Goal: Find specific page/section: Find specific page/section

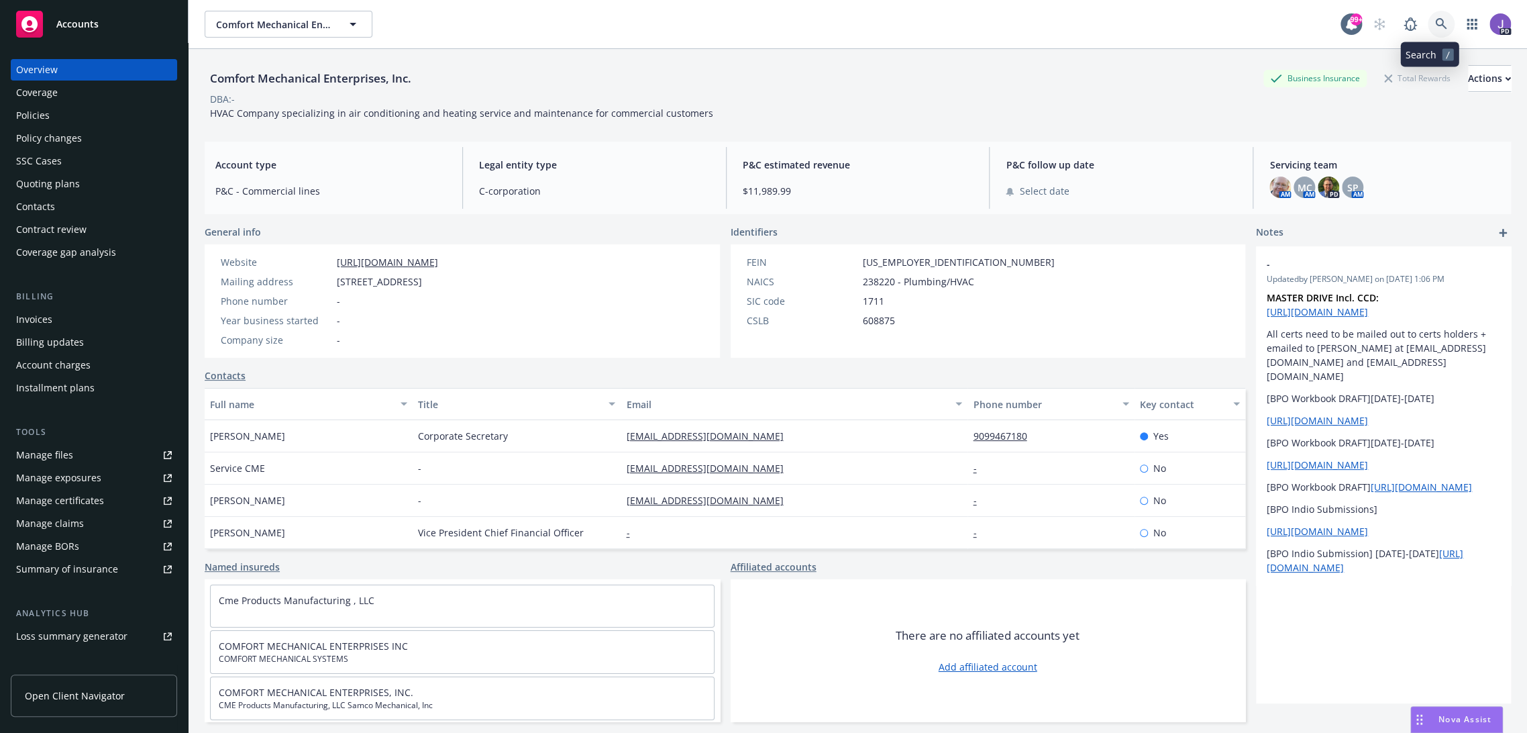
click at [1435, 19] on icon at bounding box center [1441, 24] width 12 height 12
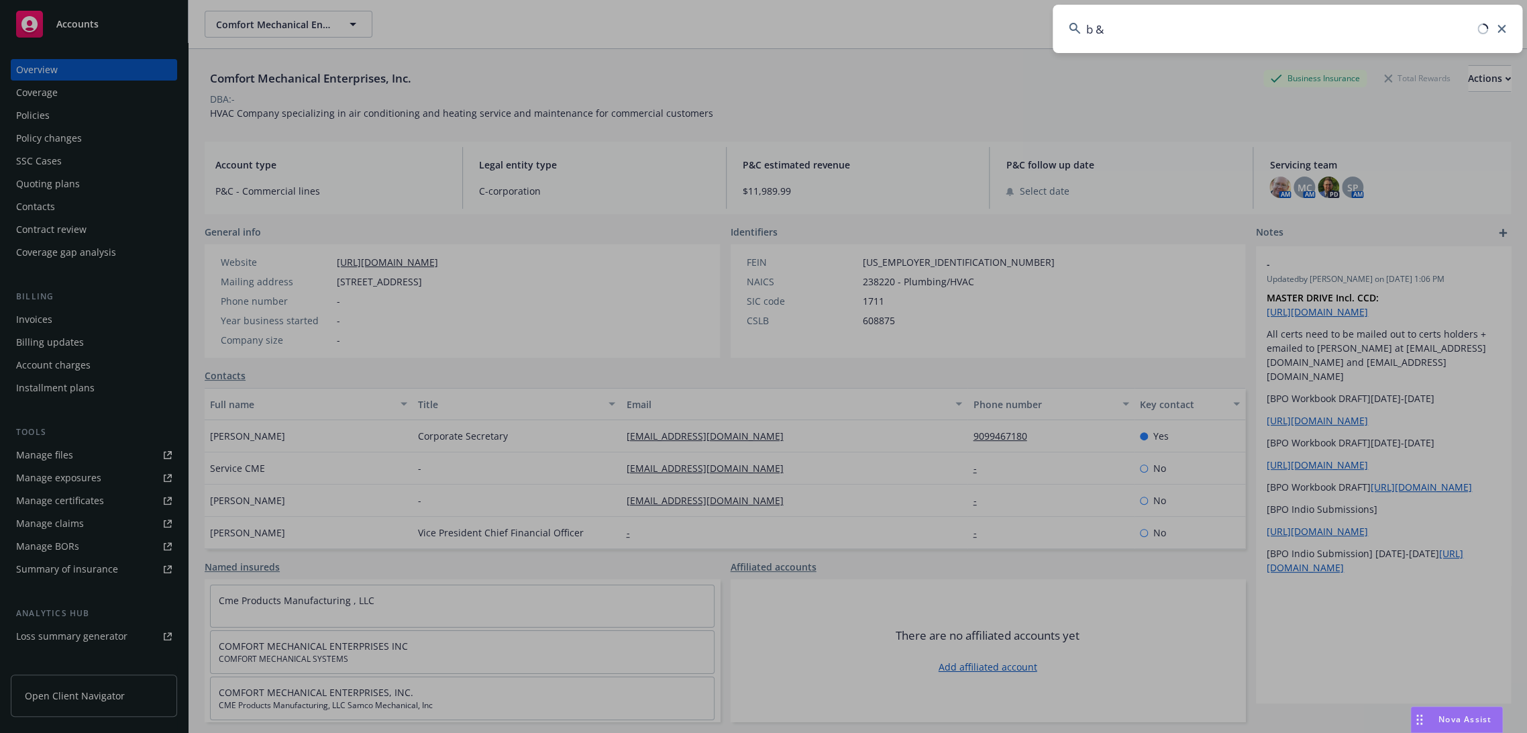
type input "b & y"
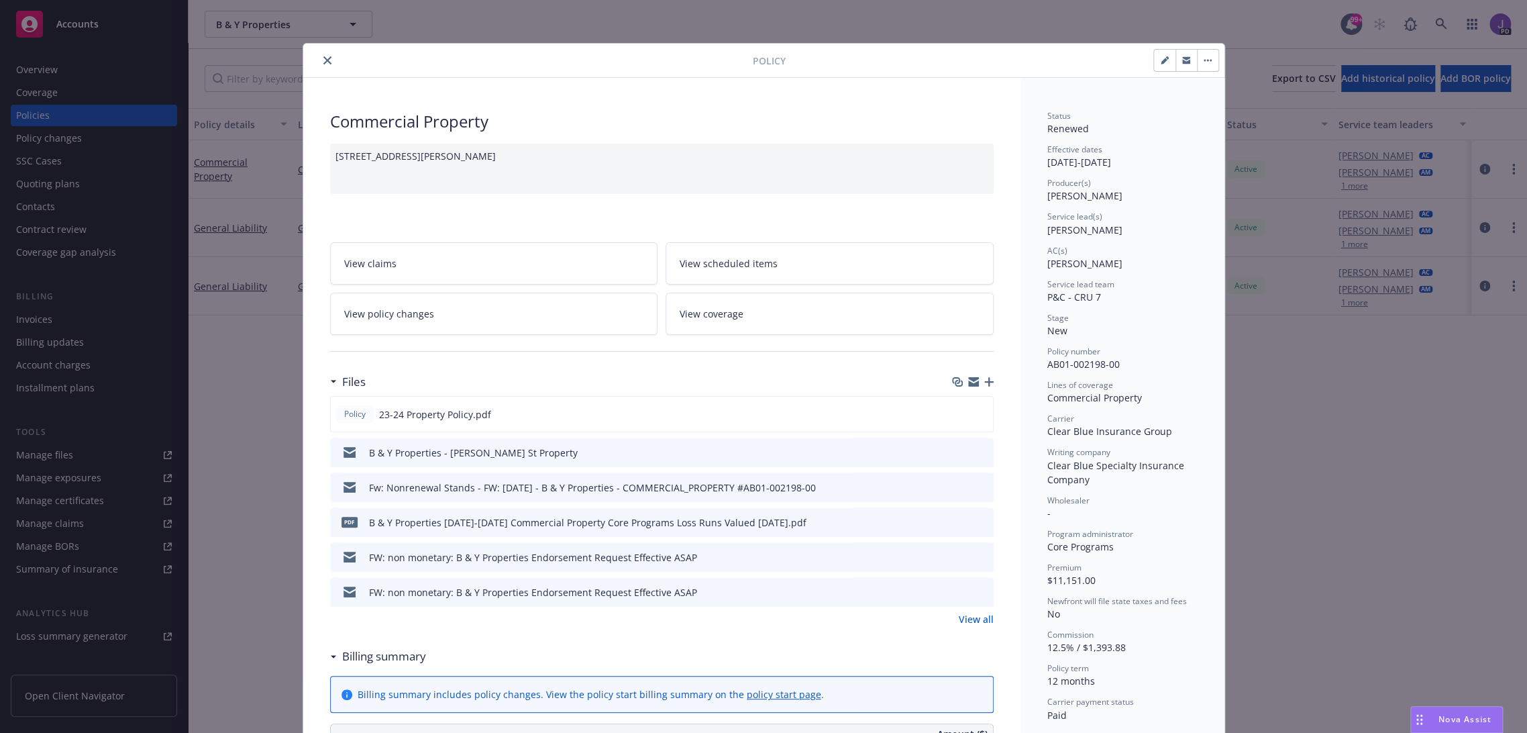
click at [323, 58] on icon "close" at bounding box center [327, 60] width 8 height 8
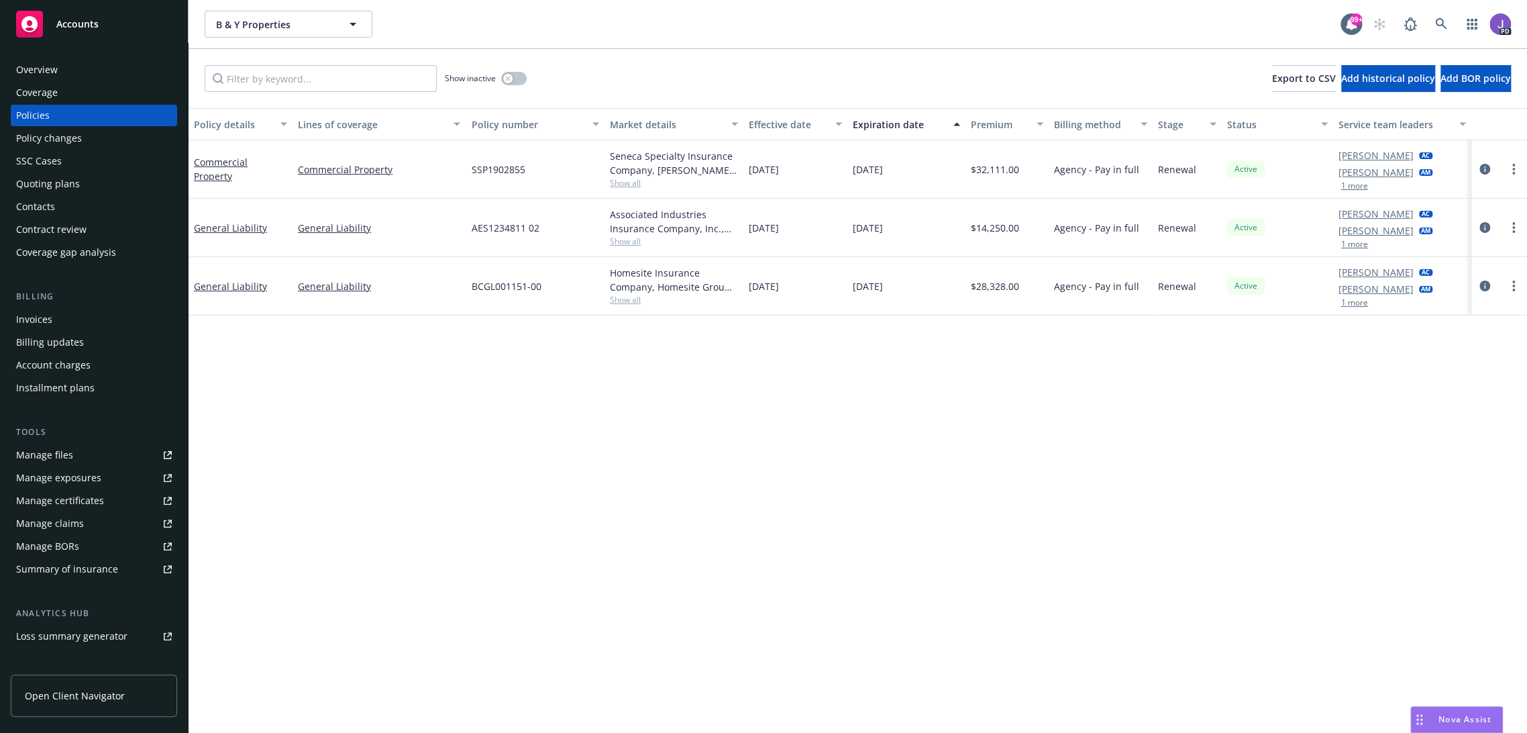
click at [103, 68] on div "Overview" at bounding box center [94, 69] width 156 height 21
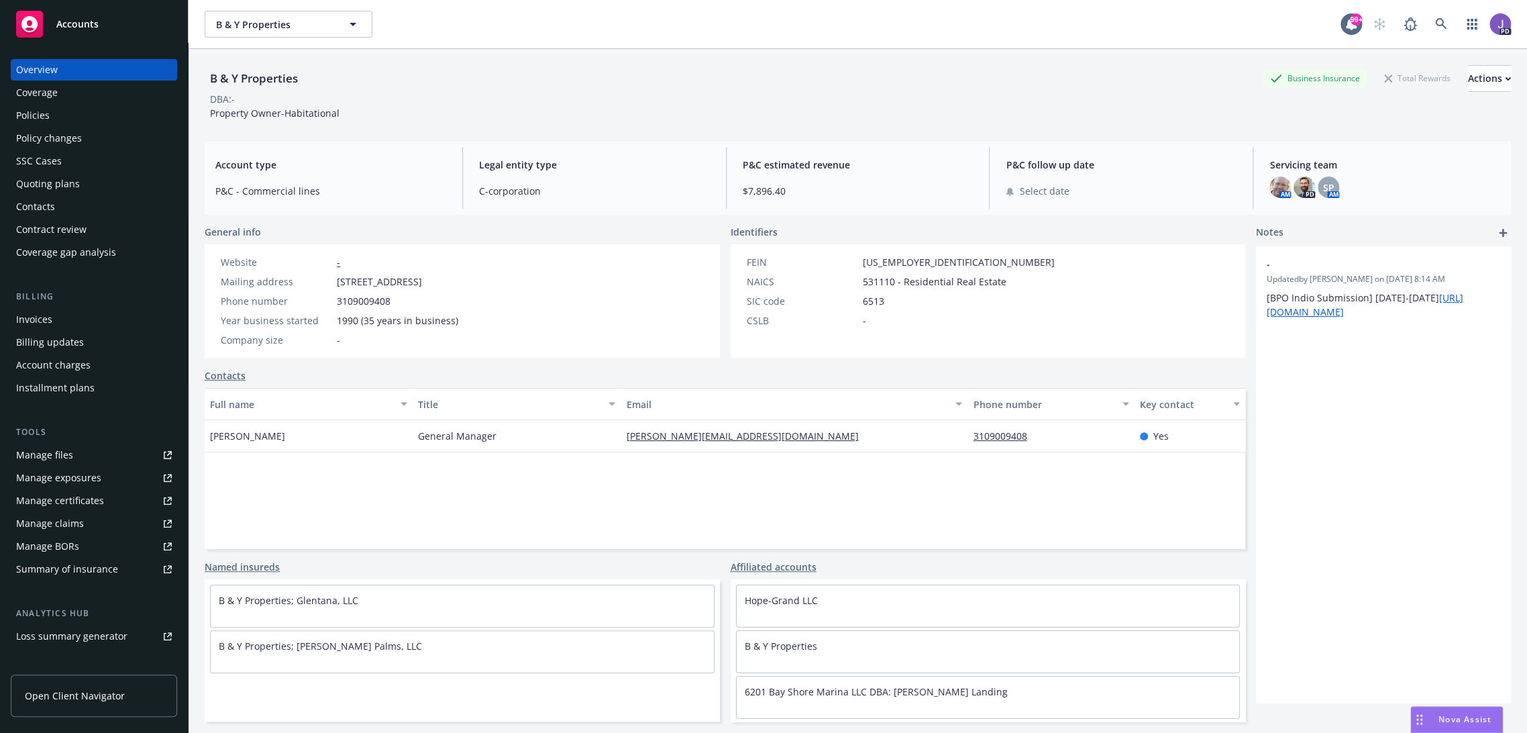
click at [376, 482] on div "Full name Title Email Phone number Key contact [PERSON_NAME] General Manager [P…" at bounding box center [725, 468] width 1041 height 161
click at [615, 126] on div "B & Y Properties Business Insurance Total Rewards Actions DBA: - Property Owner…" at bounding box center [858, 90] width 1306 height 82
click at [65, 122] on div "Policies" at bounding box center [94, 115] width 156 height 21
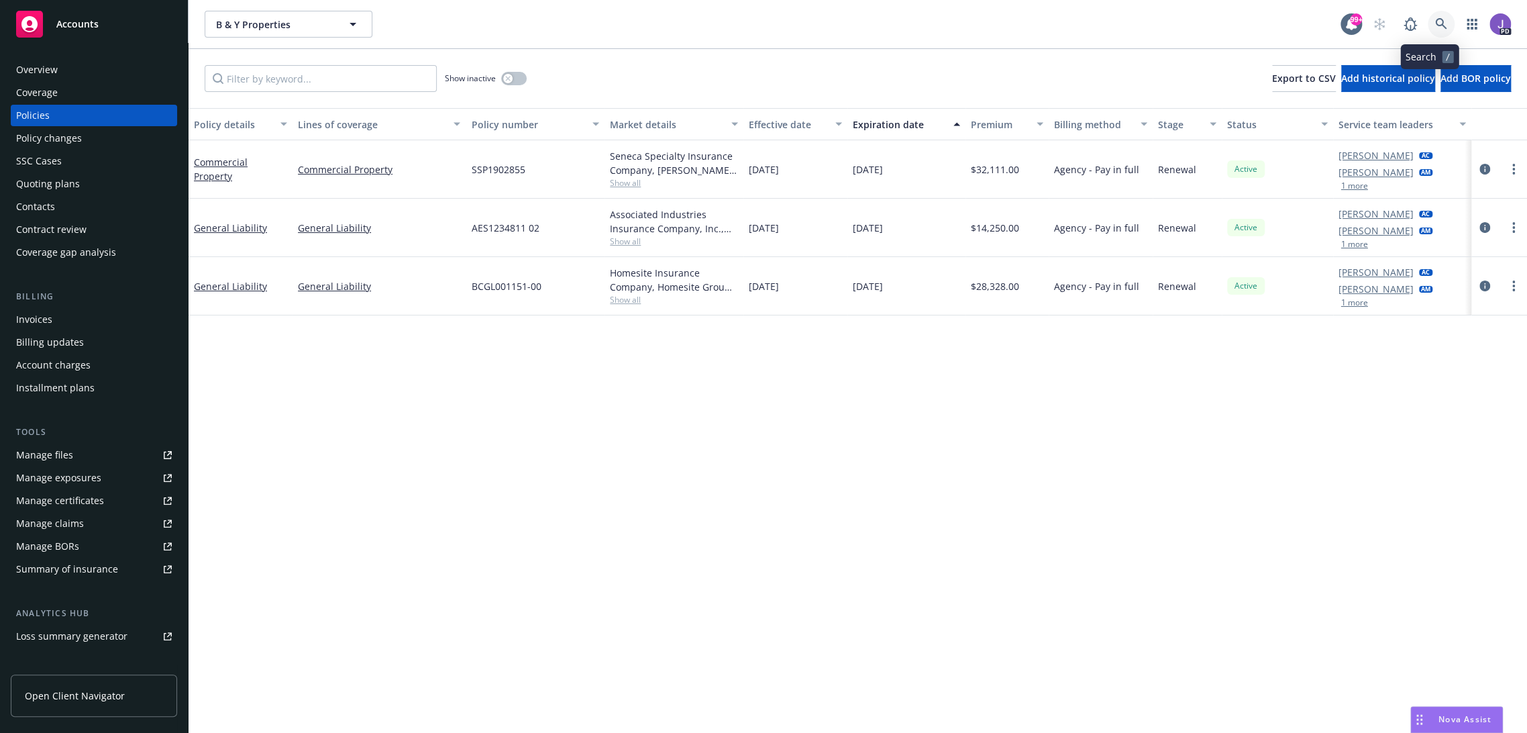
click at [1435, 21] on icon at bounding box center [1441, 24] width 12 height 12
click at [66, 315] on div "Invoices" at bounding box center [94, 319] width 156 height 21
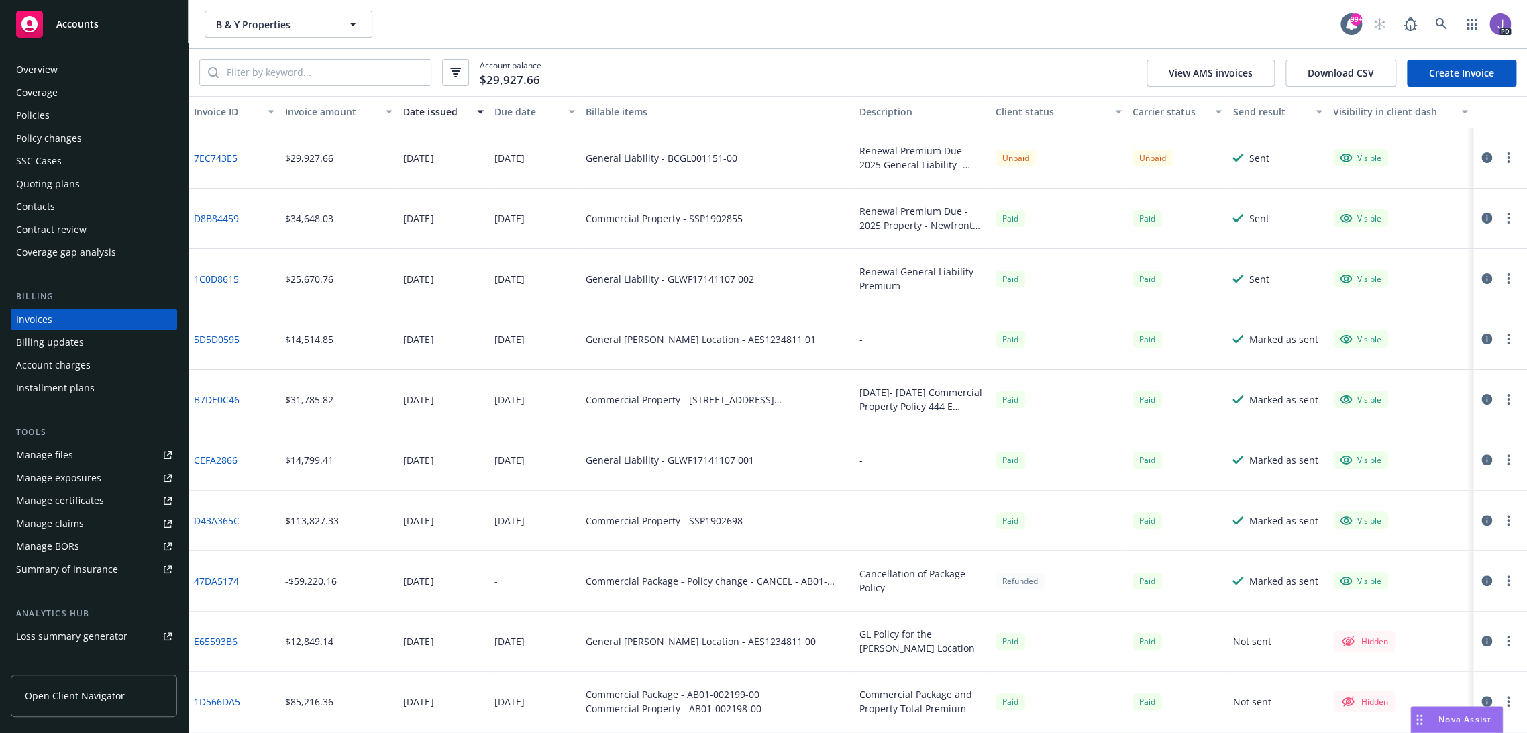
click at [46, 117] on div "Policies" at bounding box center [33, 115] width 34 height 21
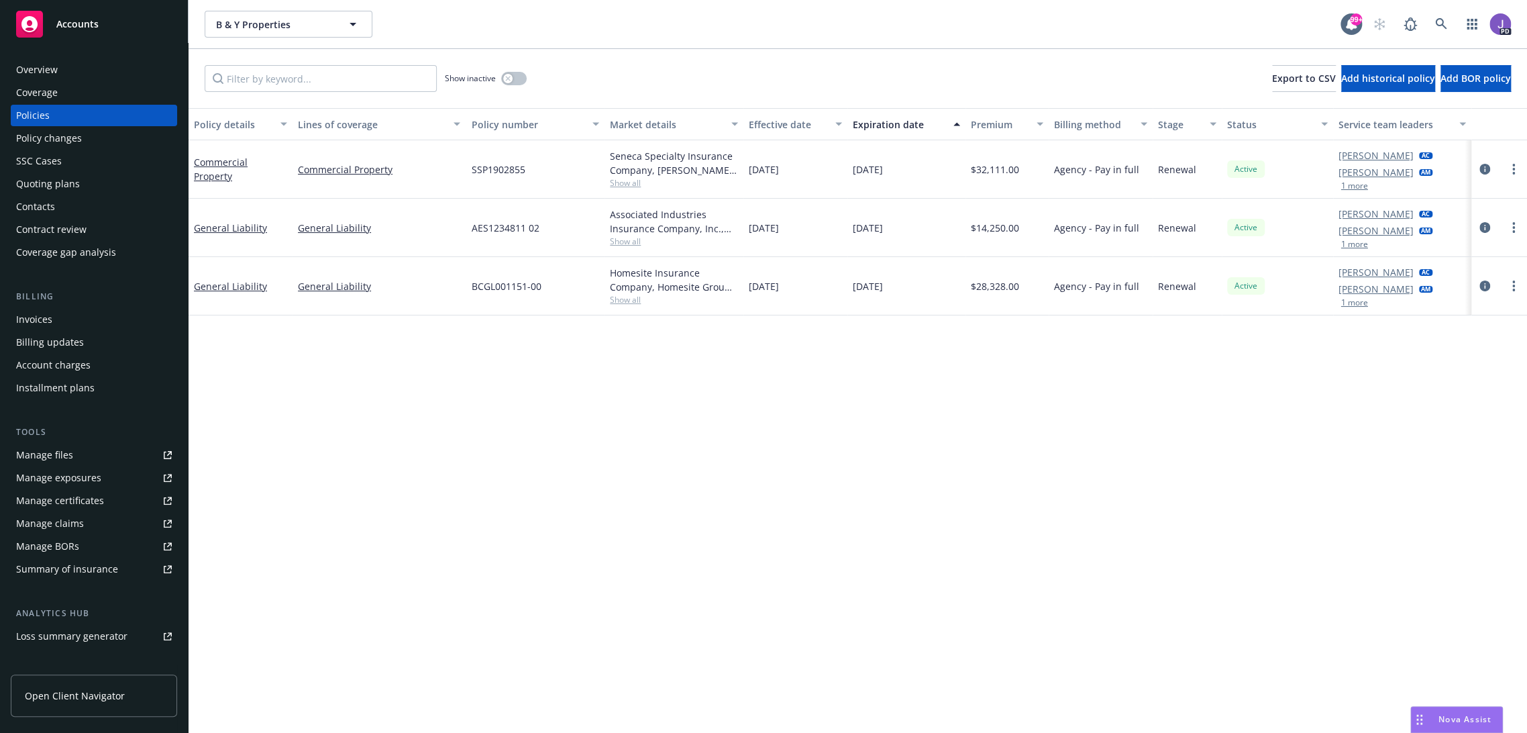
click at [749, 493] on div "Policy details Lines of coverage Policy number Market details Effective date Ex…" at bounding box center [858, 420] width 1339 height 625
click at [692, 525] on div "Policy details Lines of coverage Policy number Market details Effective date Ex…" at bounding box center [858, 420] width 1339 height 625
drag, startPoint x: 722, startPoint y: 50, endPoint x: 733, endPoint y: 4, distance: 47.7
click at [722, 50] on div "Show inactive Export to CSV Add historical policy Add BOR policy" at bounding box center [858, 78] width 1339 height 59
click at [545, 488] on div "Policy details Lines of coverage Policy number Market details Effective date Ex…" at bounding box center [858, 420] width 1339 height 625
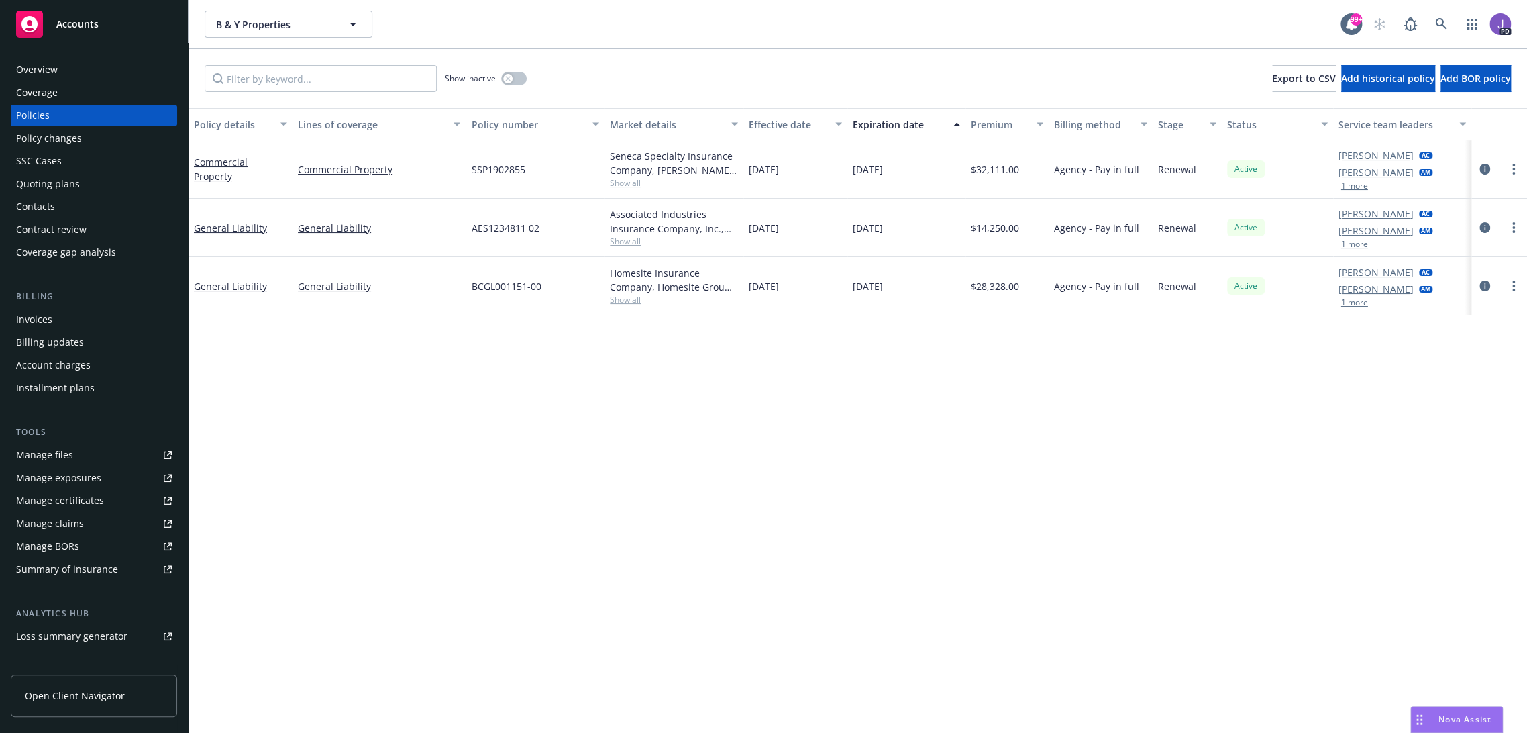
click at [387, 589] on div "Policy details Lines of coverage Policy number Market details Effective date Ex…" at bounding box center [858, 420] width 1339 height 625
